Goal: Transaction & Acquisition: Book appointment/travel/reservation

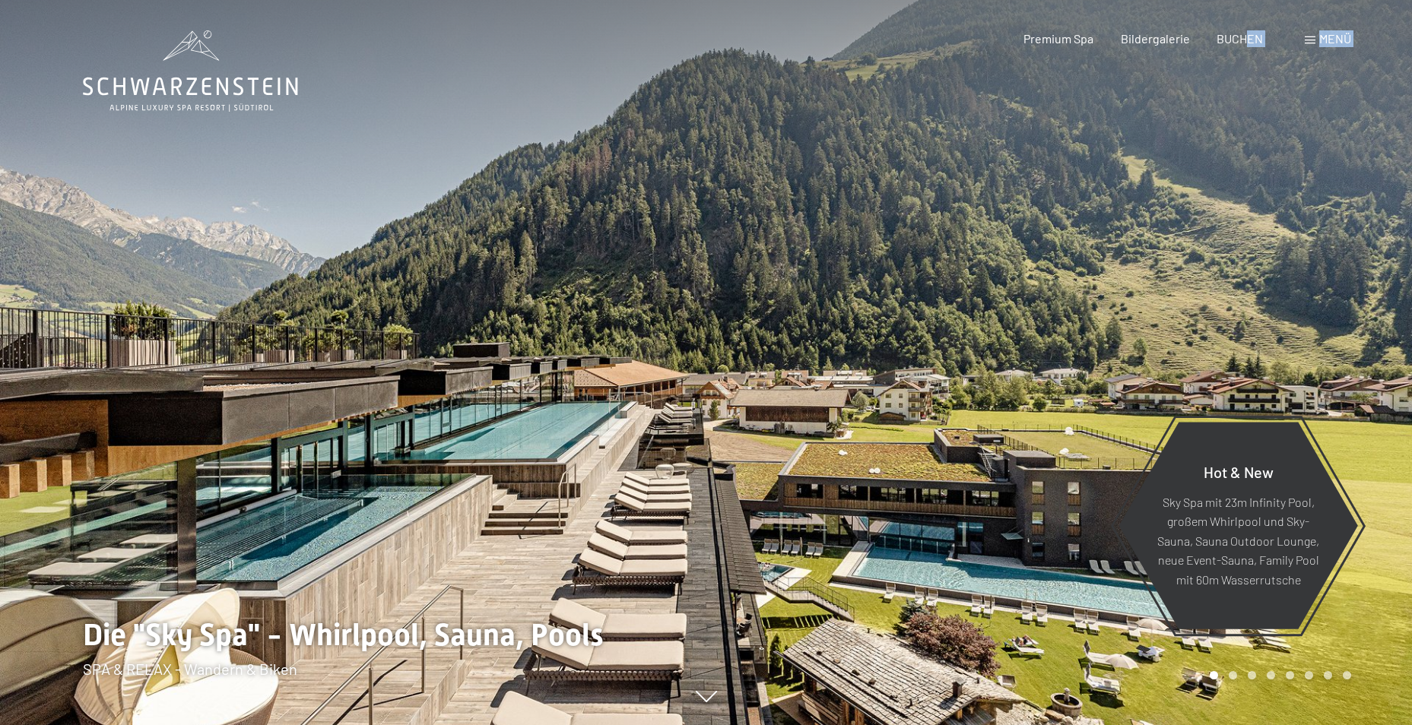
click at [1245, 40] on span "BUCHEN" at bounding box center [1239, 38] width 46 height 14
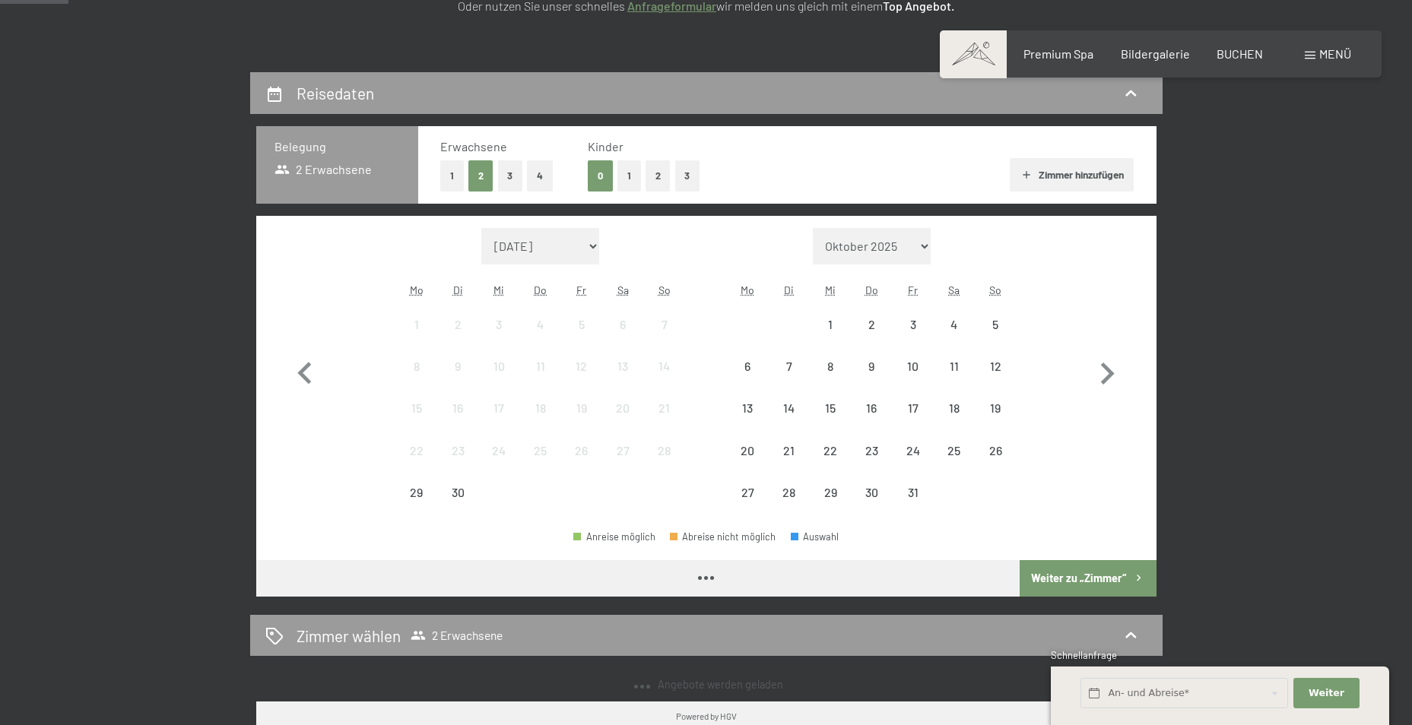
scroll to position [304, 0]
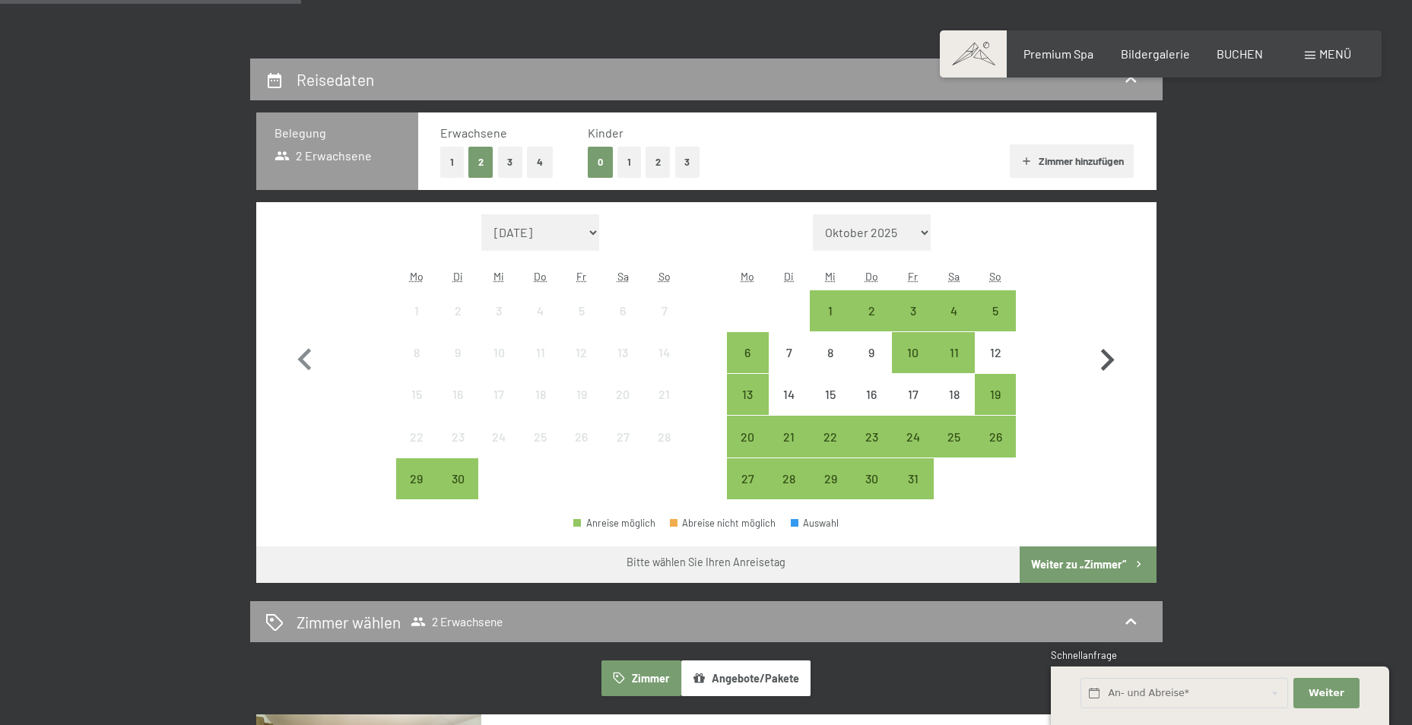
click at [1118, 351] on icon "button" at bounding box center [1107, 360] width 44 height 44
select select "2025-10-01"
select select "2025-11-01"
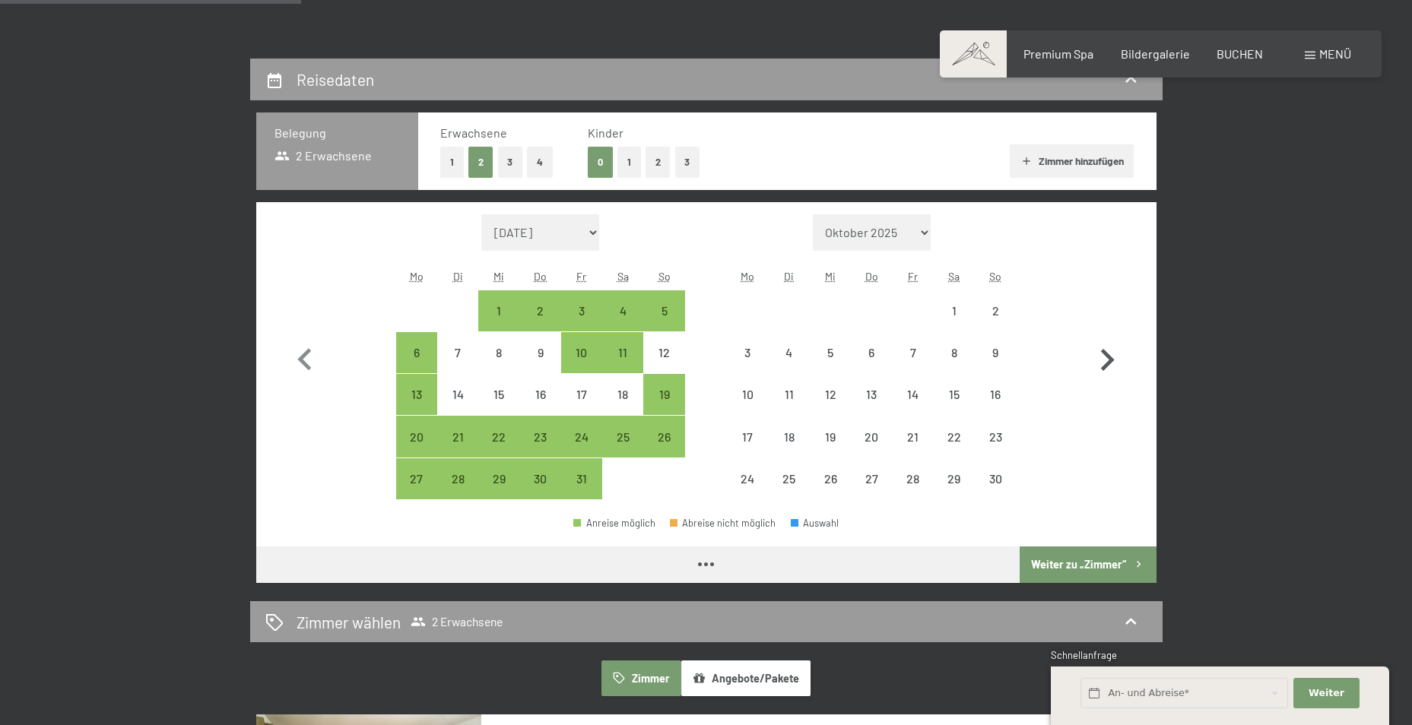
click at [1118, 351] on icon "button" at bounding box center [1107, 360] width 44 height 44
select select "2025-11-01"
select select "2025-12-01"
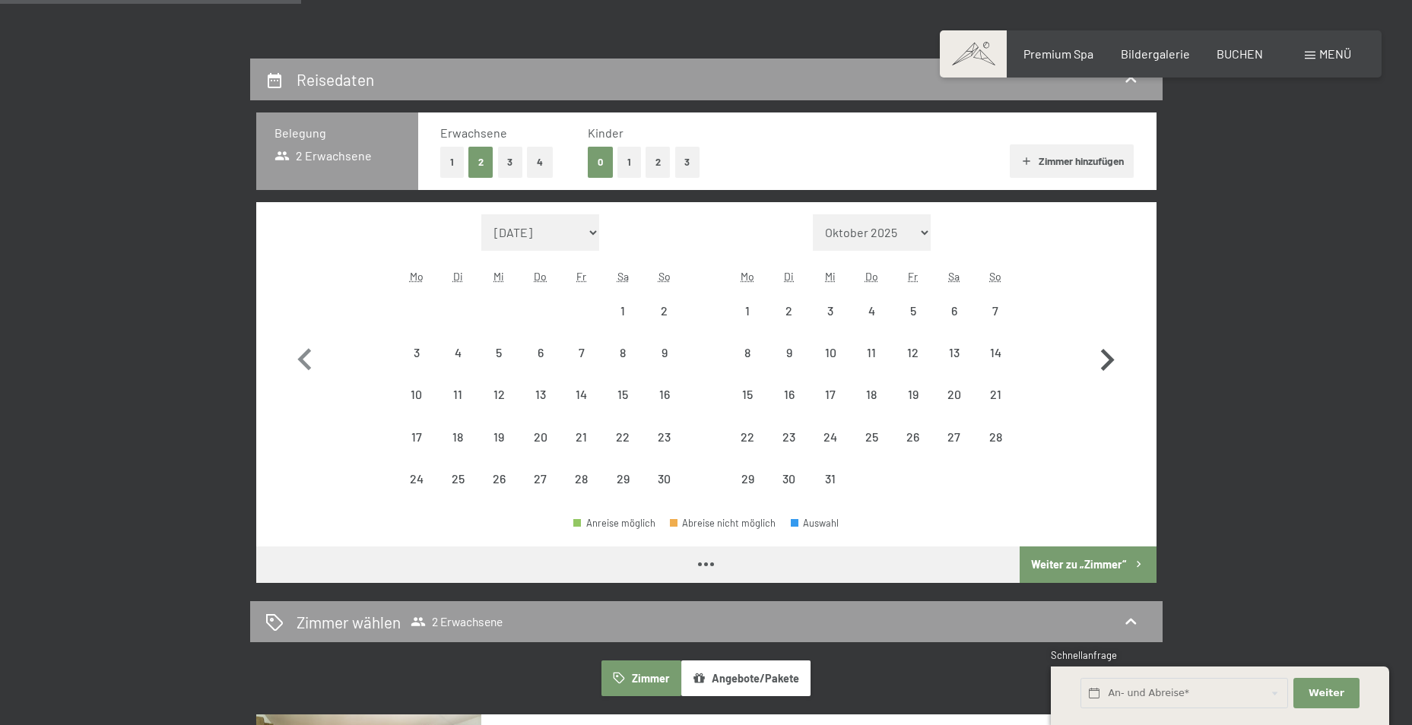
click at [1118, 351] on icon "button" at bounding box center [1107, 360] width 44 height 44
select select "2025-12-01"
select select "2026-01-01"
click at [1118, 351] on icon "button" at bounding box center [1107, 360] width 44 height 44
select select "2026-01-01"
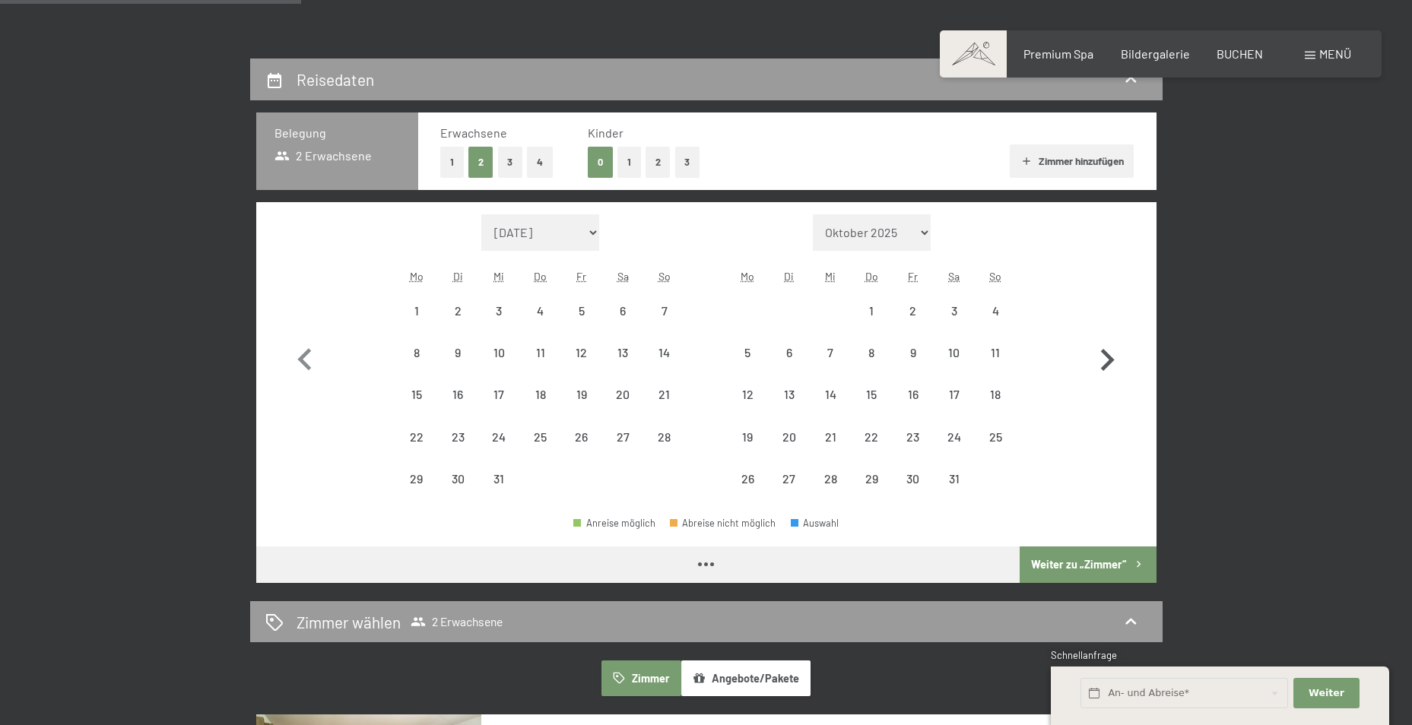
select select "2026-02-01"
click at [1118, 351] on icon "button" at bounding box center [1107, 360] width 44 height 44
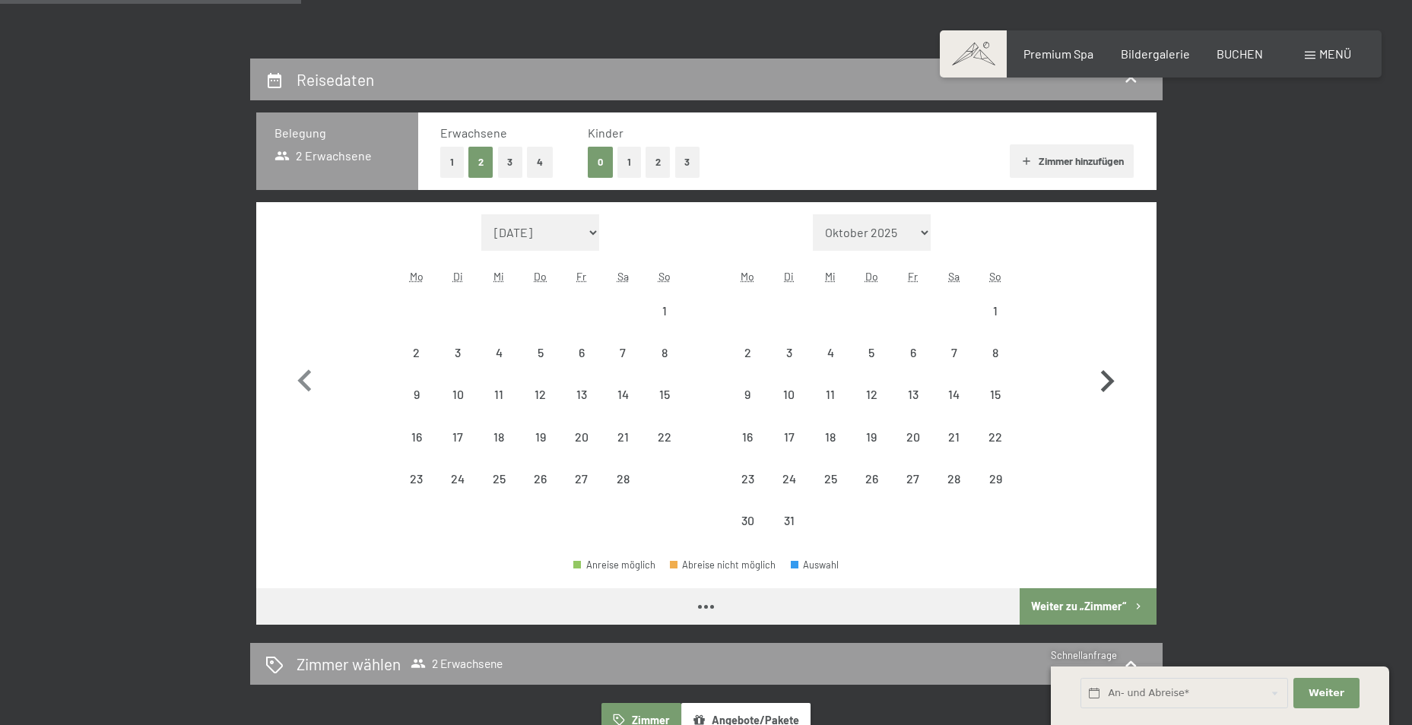
click at [1118, 351] on button "button" at bounding box center [1107, 378] width 44 height 328
select select "2026-03-01"
select select "2026-04-01"
select select "2026-03-01"
select select "2026-04-01"
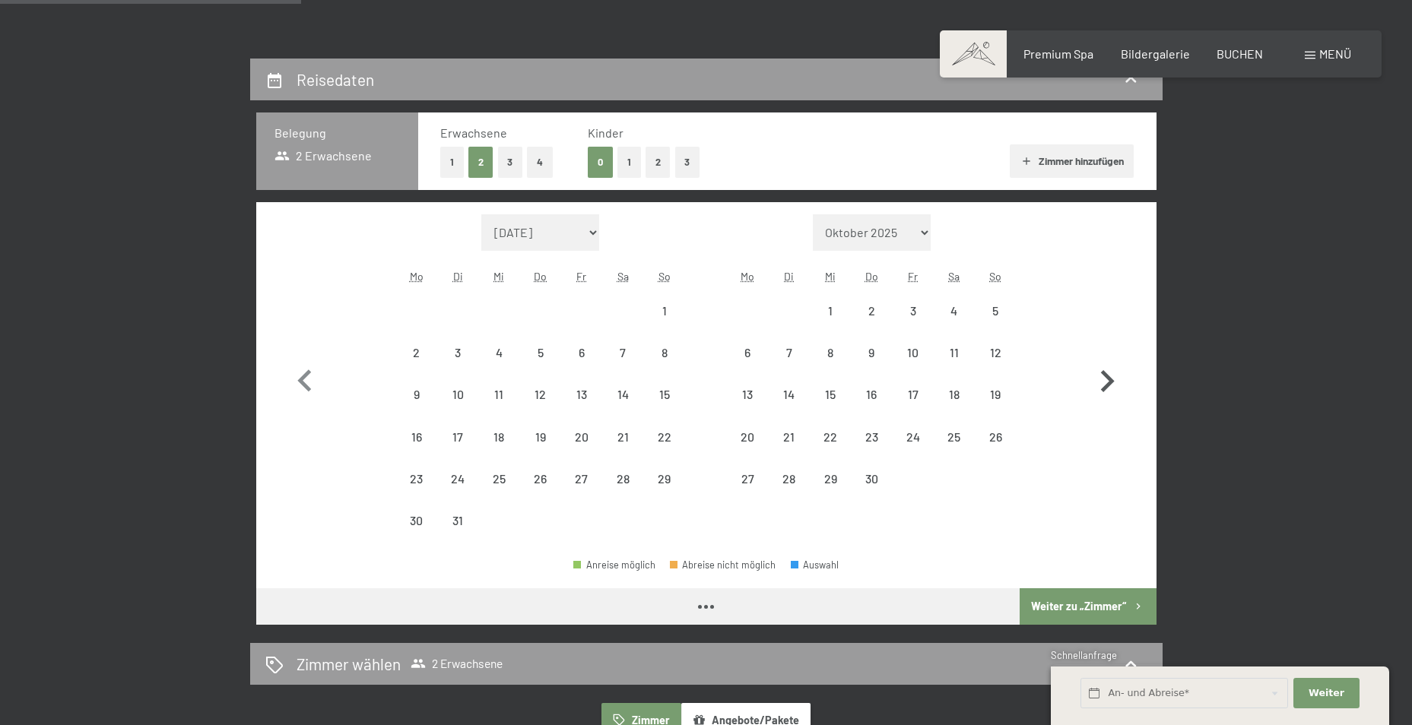
select select "2026-03-01"
select select "2026-04-01"
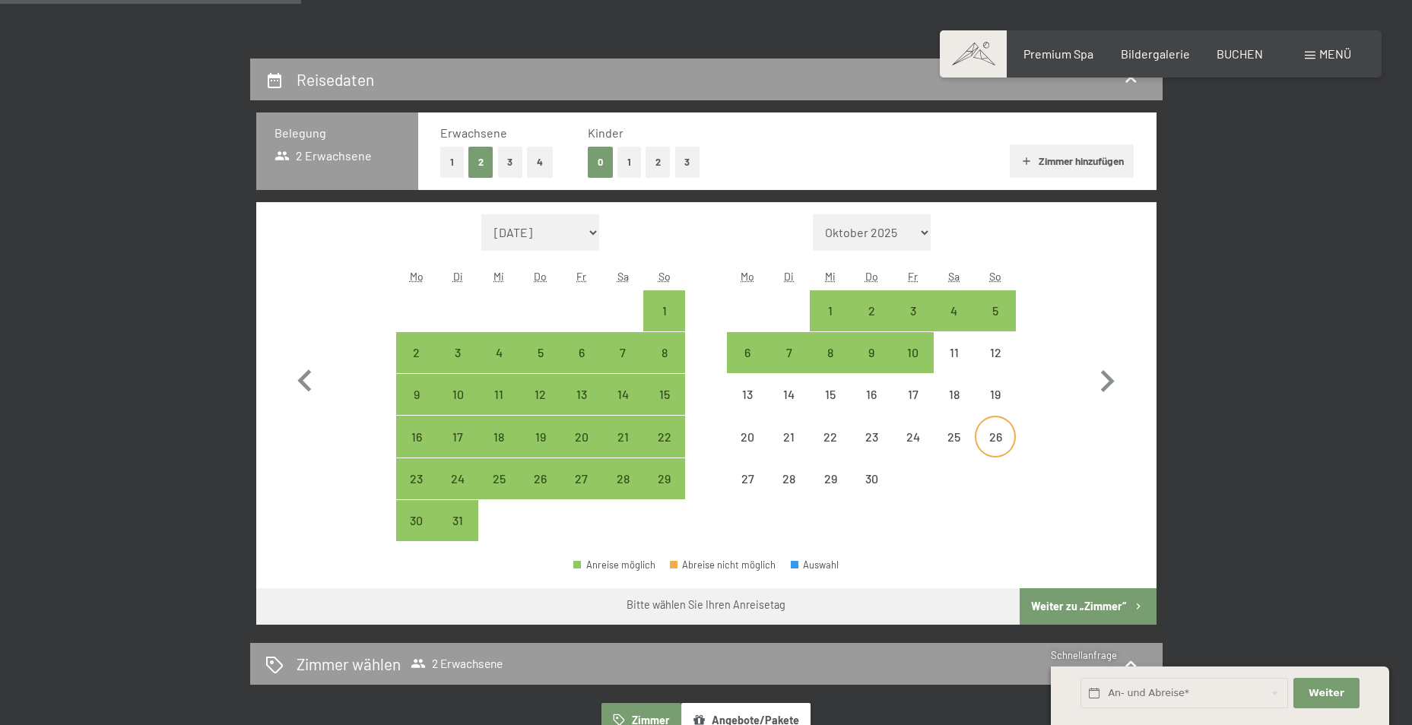
drag, startPoint x: 952, startPoint y: 436, endPoint x: 1006, endPoint y: 438, distance: 54.0
click at [1006, 438] on div "20 21 22 23 24 25 26" at bounding box center [871, 437] width 289 height 42
click at [927, 314] on div "3" at bounding box center [912, 324] width 38 height 38
select select "2026-03-01"
select select "2026-04-01"
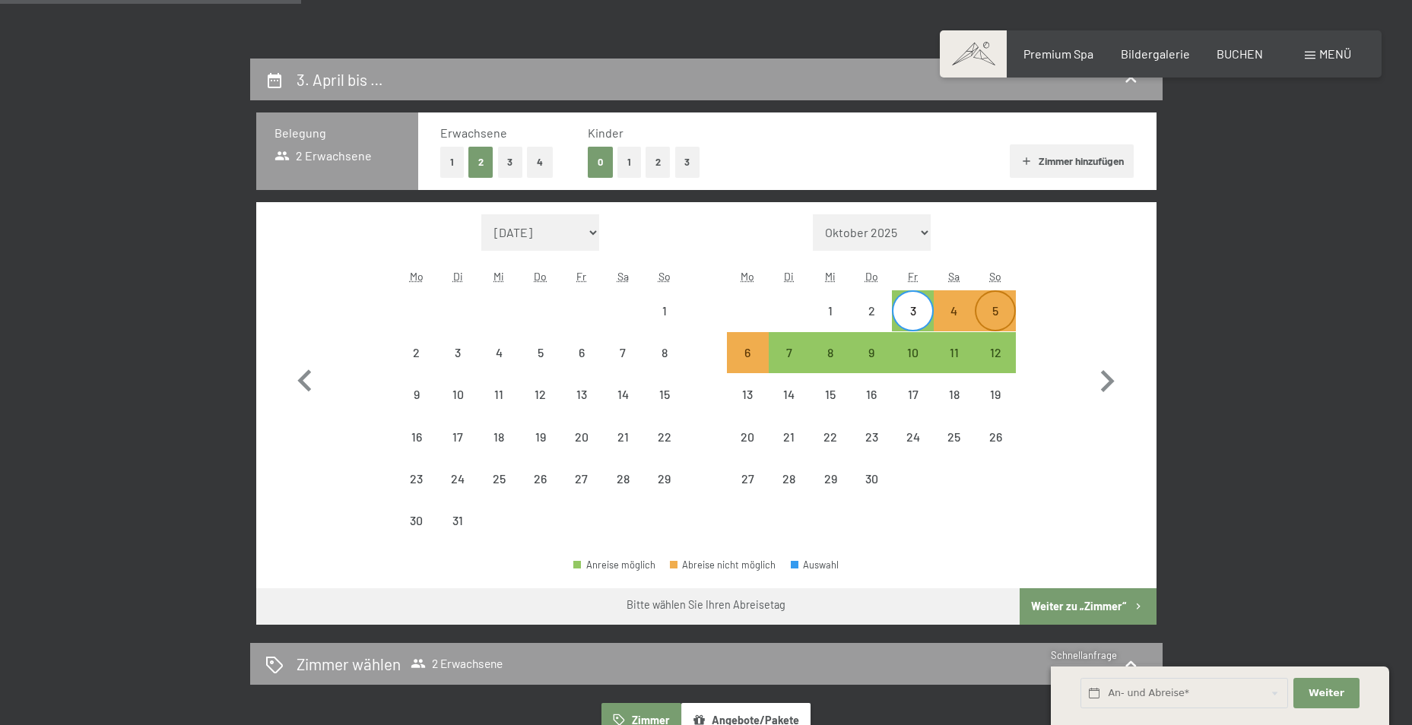
click at [997, 316] on div "5" at bounding box center [995, 324] width 38 height 38
select select "2026-03-01"
select select "2026-04-01"
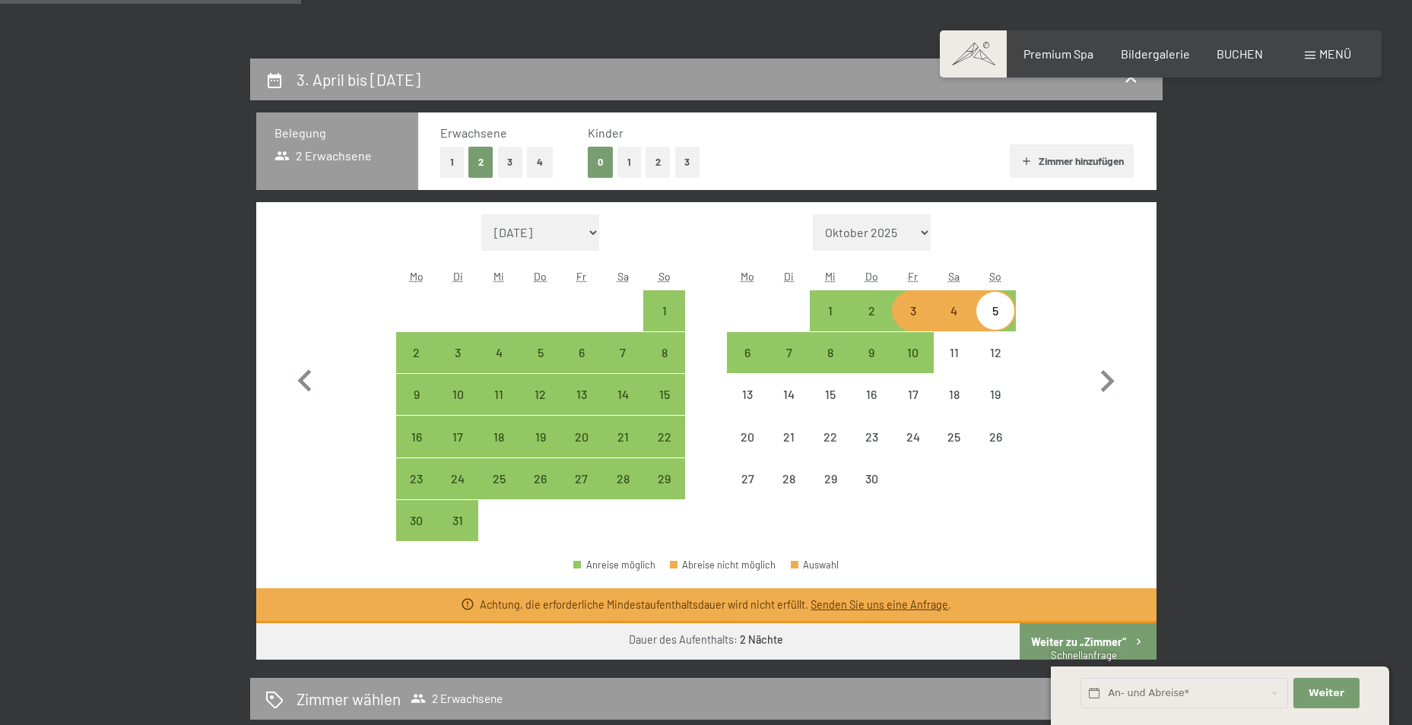
click at [650, 163] on button "2" at bounding box center [657, 162] width 25 height 31
select select "2026-03-01"
select select "2026-04-01"
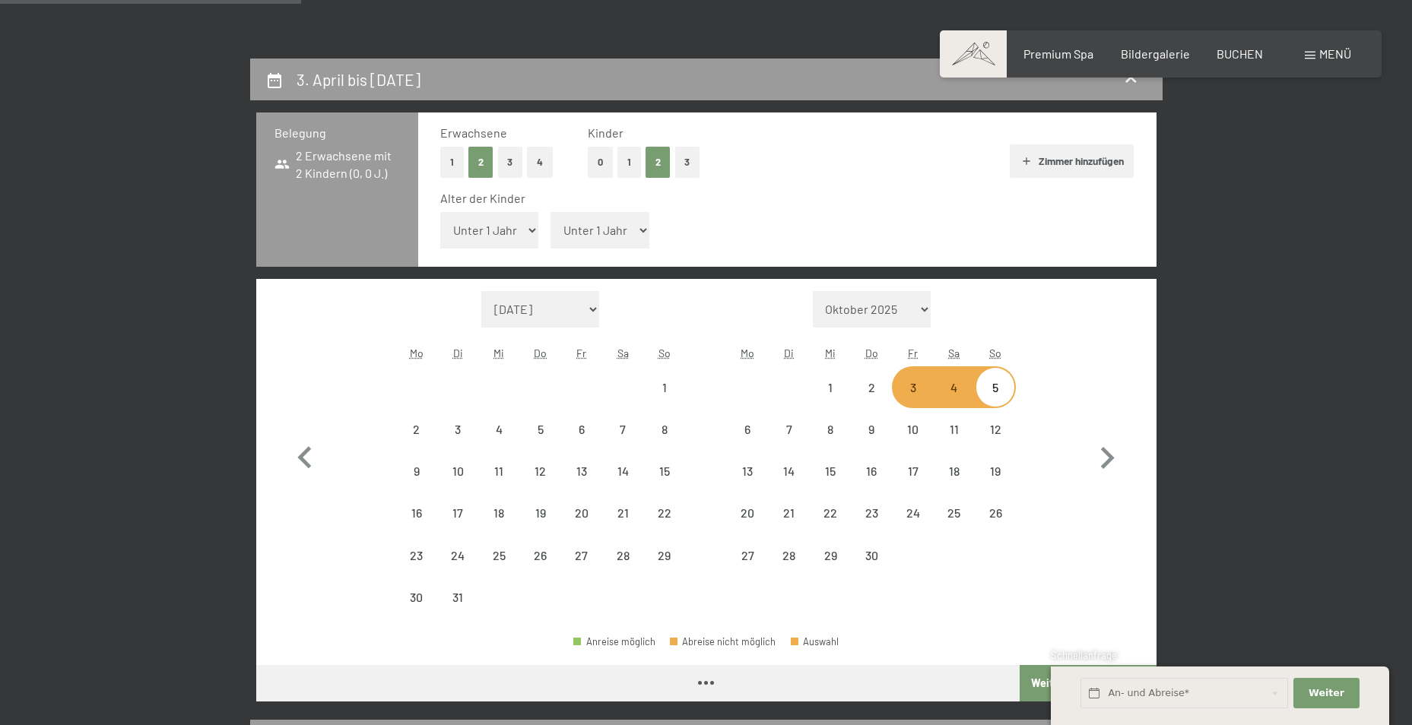
select select "2026-03-01"
select select "2026-04-01"
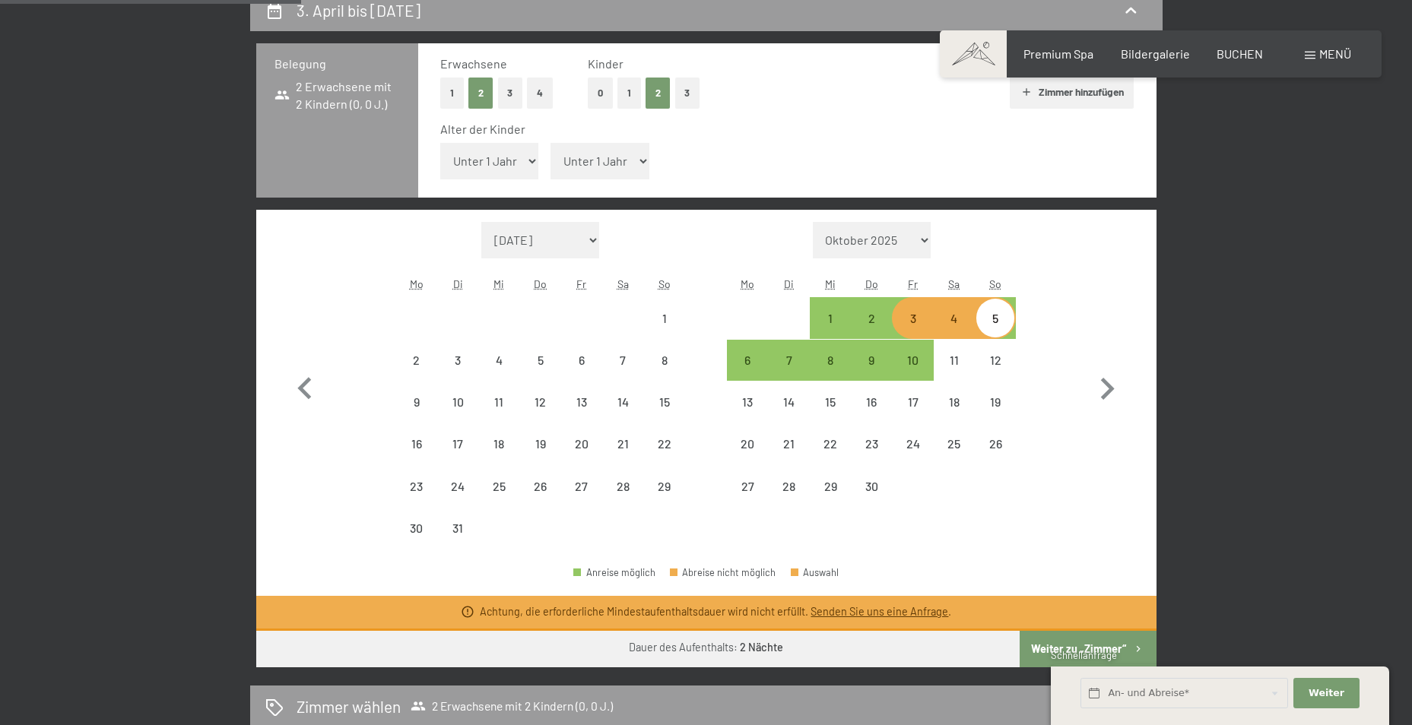
select select "2026-03-01"
select select "2026-04-01"
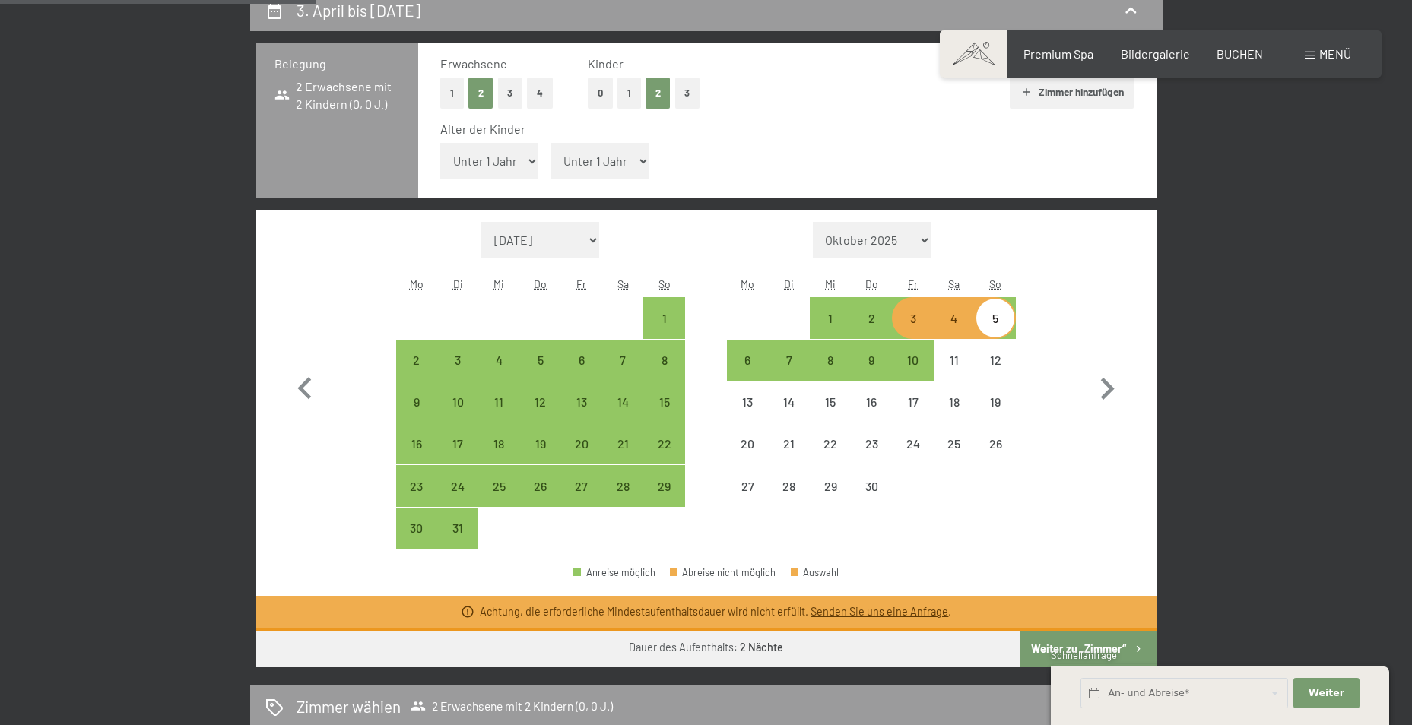
scroll to position [456, 0]
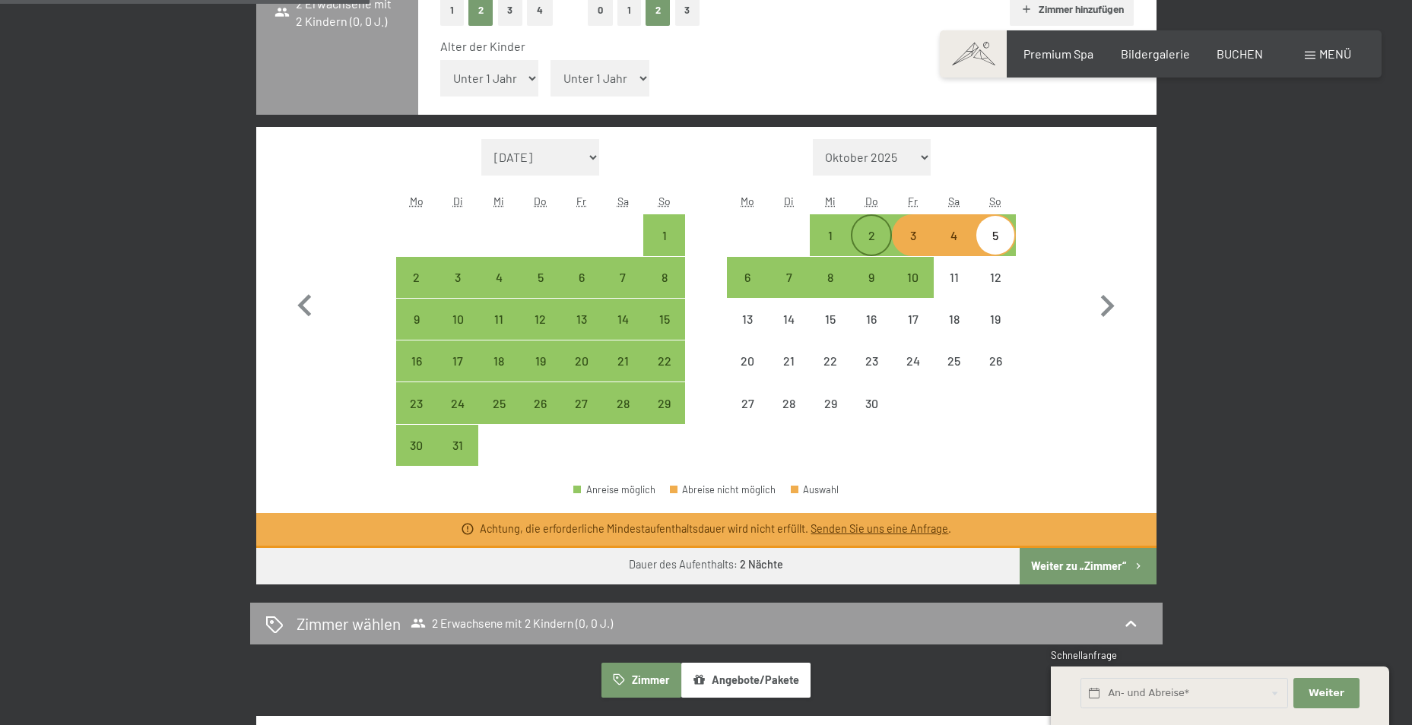
click at [875, 236] on div "2" at bounding box center [871, 249] width 38 height 38
select select "2026-03-01"
select select "2026-04-01"
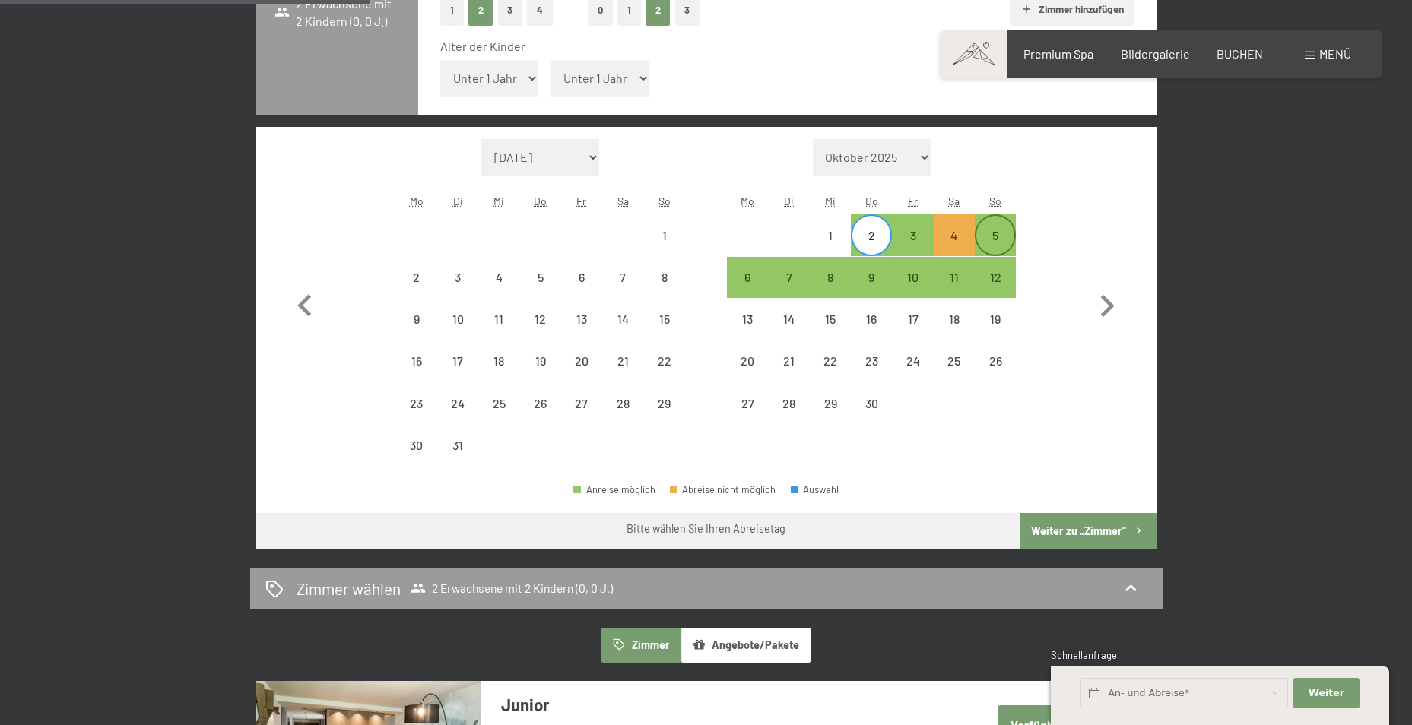
click at [991, 243] on div "5" at bounding box center [995, 249] width 38 height 38
select select "2026-03-01"
select select "2026-04-01"
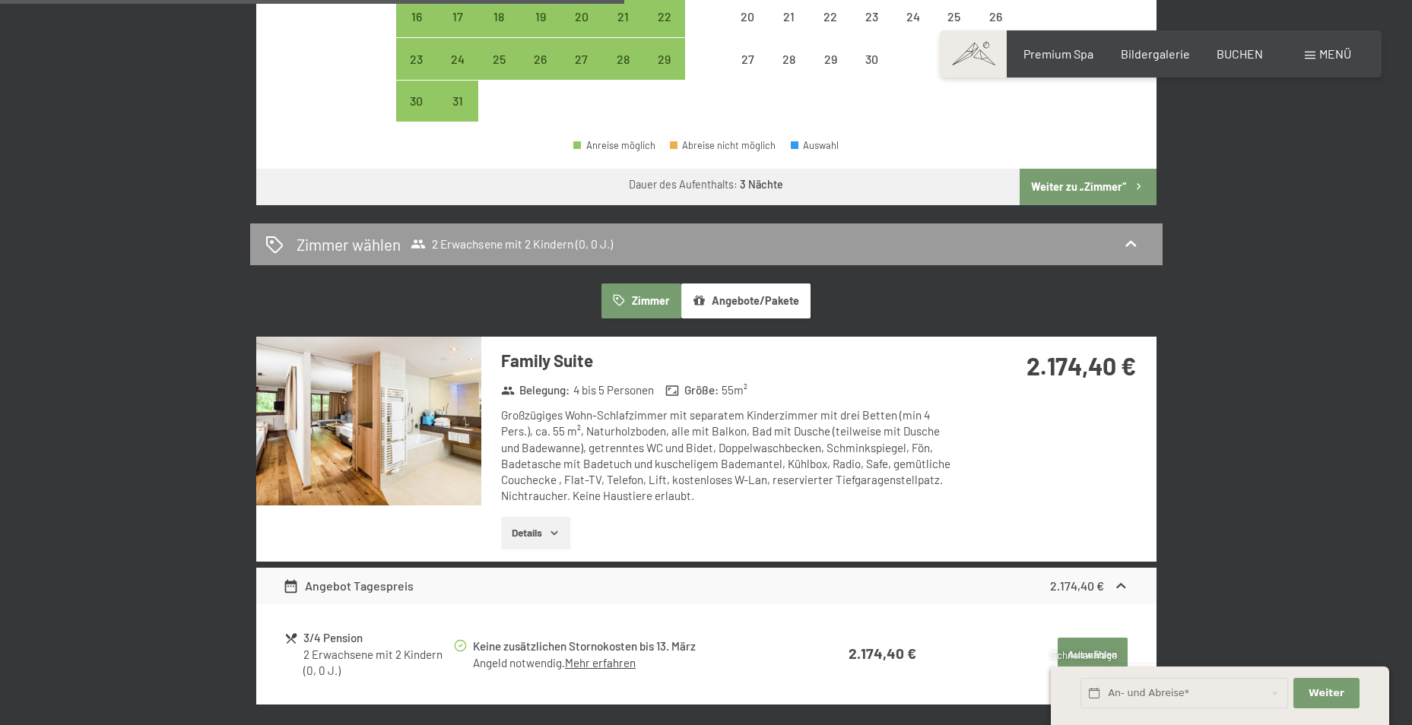
scroll to position [684, 0]
